Goal: Task Accomplishment & Management: Manage account settings

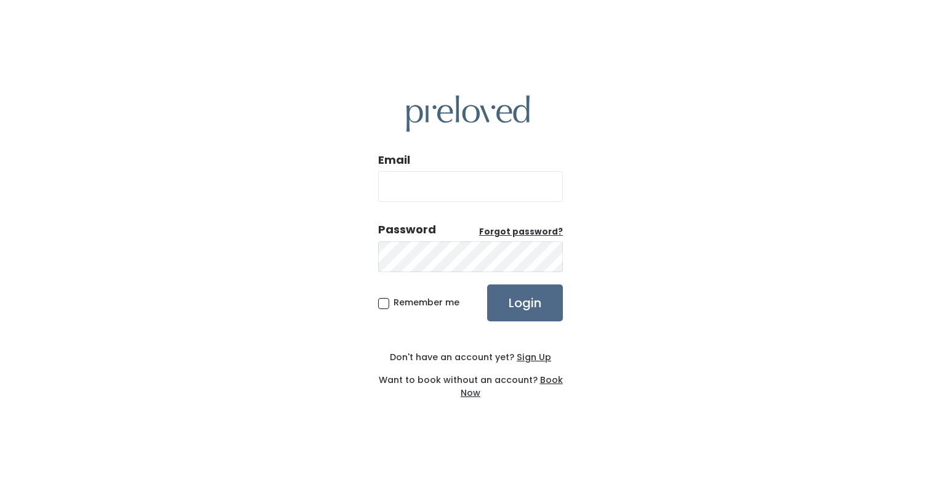
click at [495, 179] on input "Email" at bounding box center [470, 186] width 185 height 31
type input "[EMAIL_ADDRESS][DOMAIN_NAME]"
click at [499, 227] on u "Forgot password?" at bounding box center [521, 232] width 84 height 12
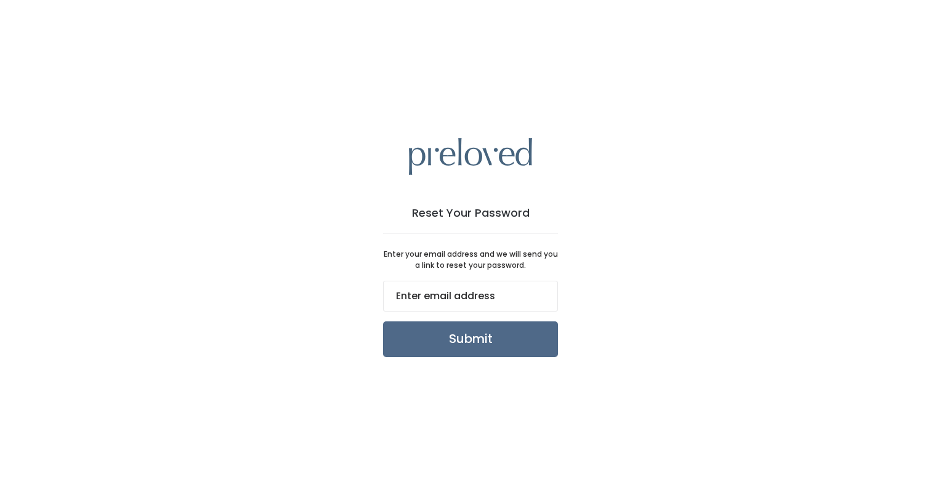
click at [453, 300] on input "email" at bounding box center [470, 296] width 175 height 31
type input "[EMAIL_ADDRESS][DOMAIN_NAME]"
click at [438, 346] on input "Submit" at bounding box center [470, 340] width 175 height 36
